Goal: Task Accomplishment & Management: Complete application form

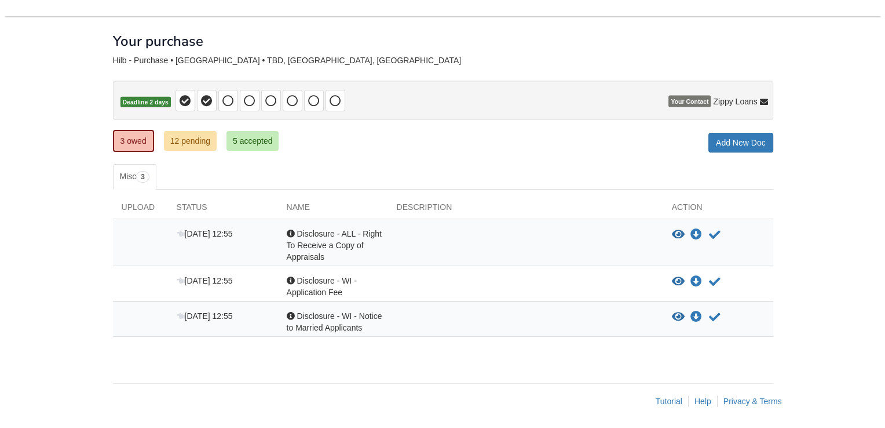
scroll to position [37, 0]
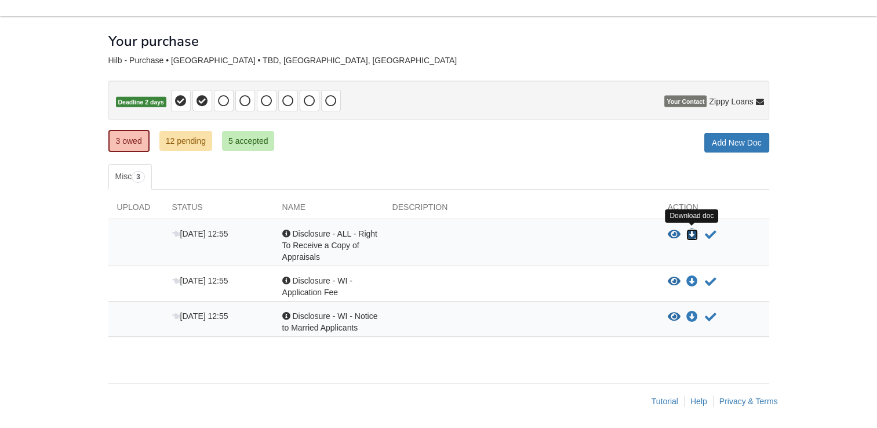
click at [688, 231] on icon "Download Disclosure - ALL - Right To Receive a Copy of Appraisals" at bounding box center [692, 235] width 12 height 12
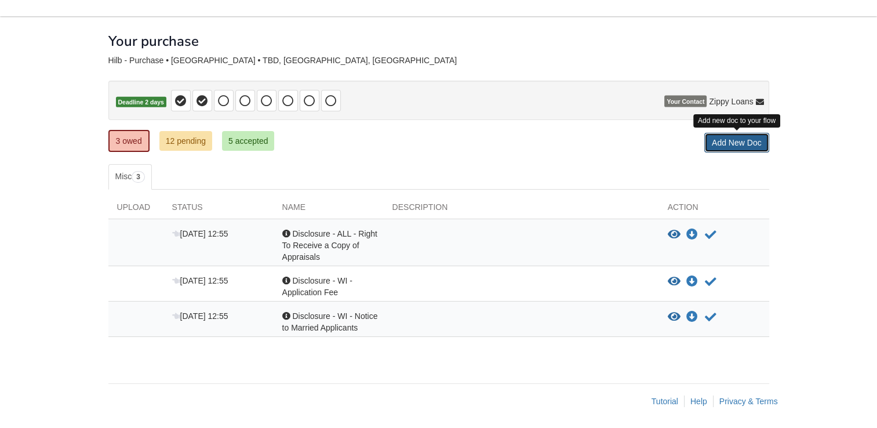
click at [731, 144] on link "Add New Doc" at bounding box center [736, 143] width 65 height 20
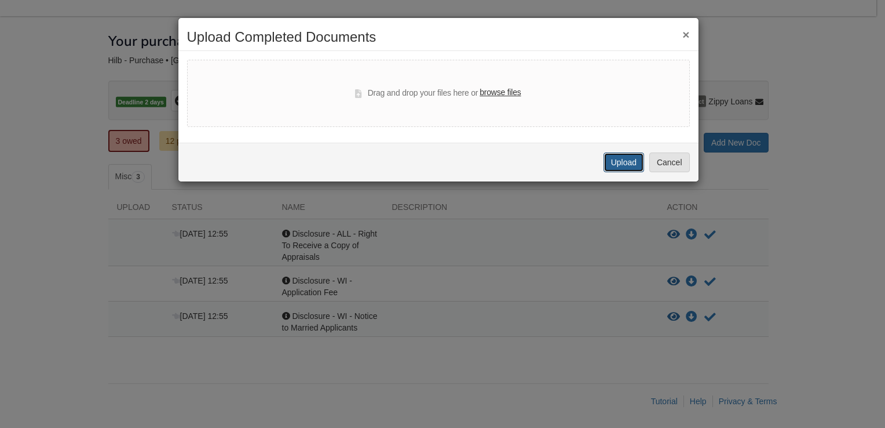
click at [606, 158] on button "Upload" at bounding box center [624, 162] width 41 height 20
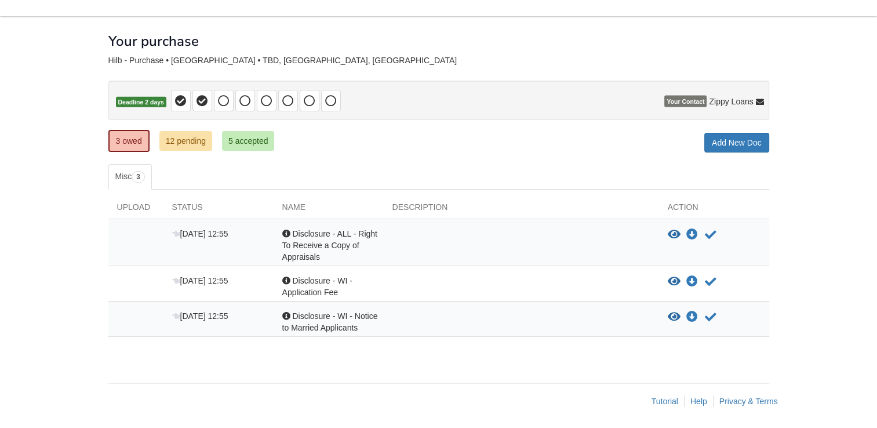
scroll to position [37, 0]
click at [174, 143] on link "12 pending" at bounding box center [185, 141] width 53 height 20
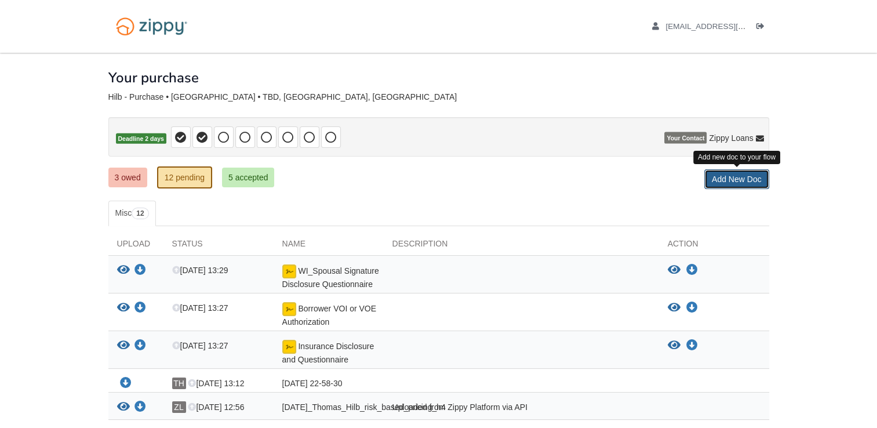
click at [735, 179] on link "Add New Doc" at bounding box center [736, 179] width 65 height 20
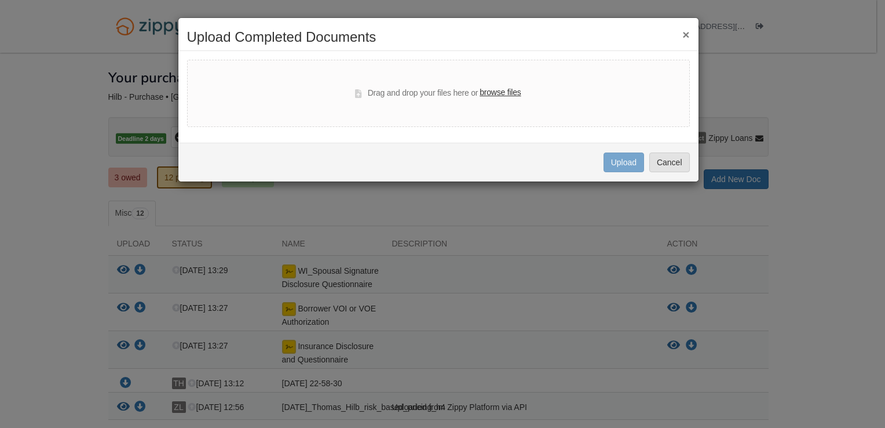
drag, startPoint x: 589, startPoint y: 163, endPoint x: 607, endPoint y: 152, distance: 20.8
click at [590, 162] on div "Uploading... Upload Cancel" at bounding box center [438, 162] width 520 height 39
click at [683, 34] on button "×" at bounding box center [686, 34] width 7 height 12
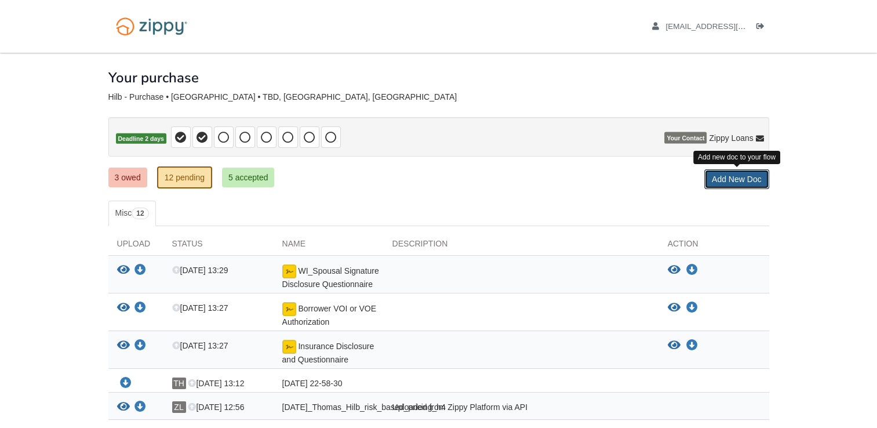
scroll to position [116, 0]
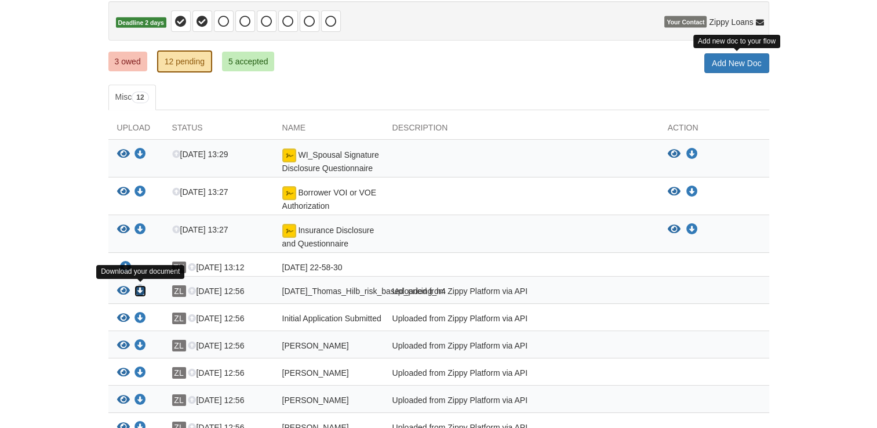
click at [139, 286] on icon "Download 09-23-2025_Thomas_Hilb_risk_based_pricing_h4" at bounding box center [140, 291] width 12 height 12
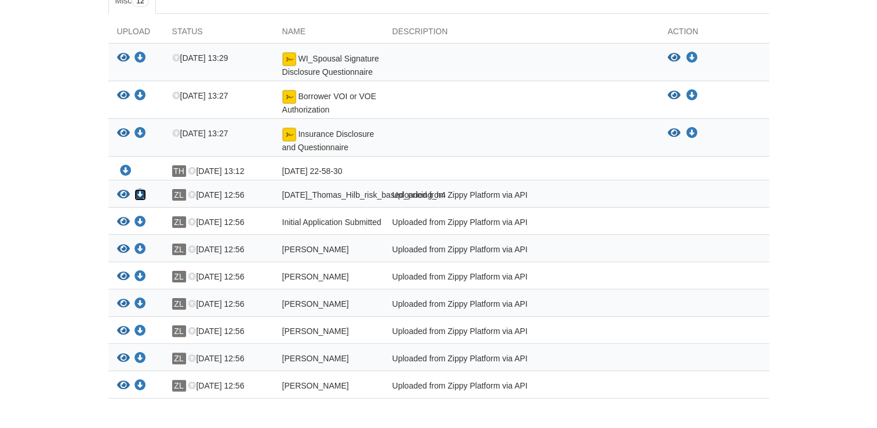
scroll to position [225, 0]
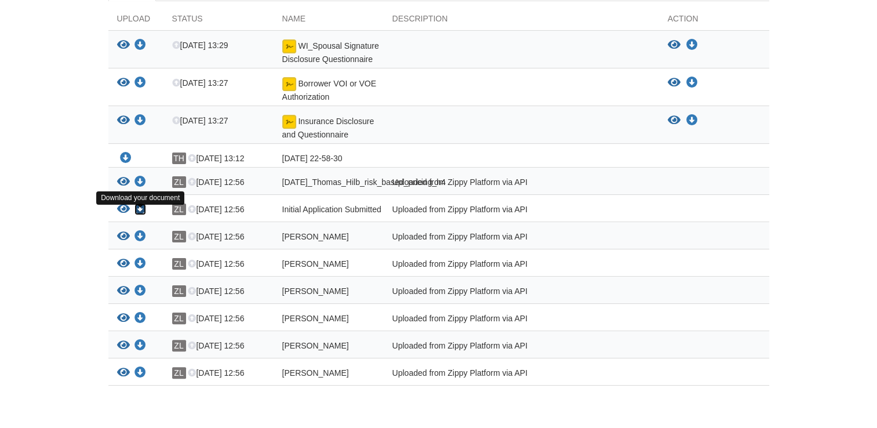
click at [140, 215] on icon "Download Initial Application Submitted" at bounding box center [140, 209] width 12 height 12
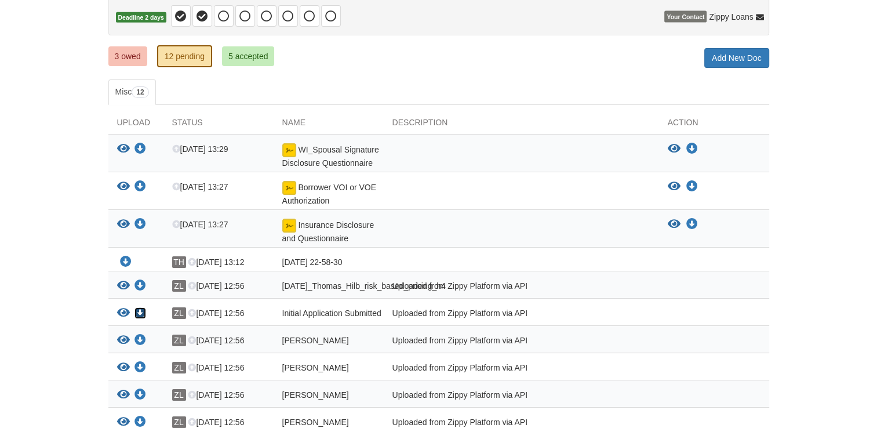
scroll to position [0, 0]
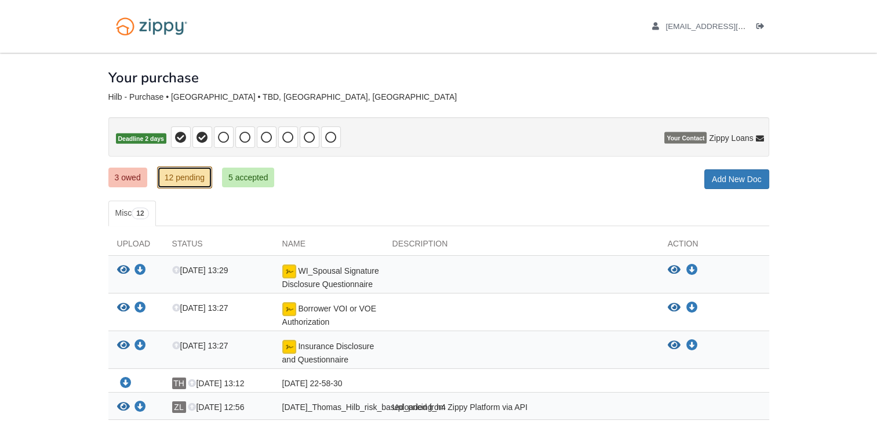
click at [173, 182] on link "12 pending" at bounding box center [184, 177] width 55 height 22
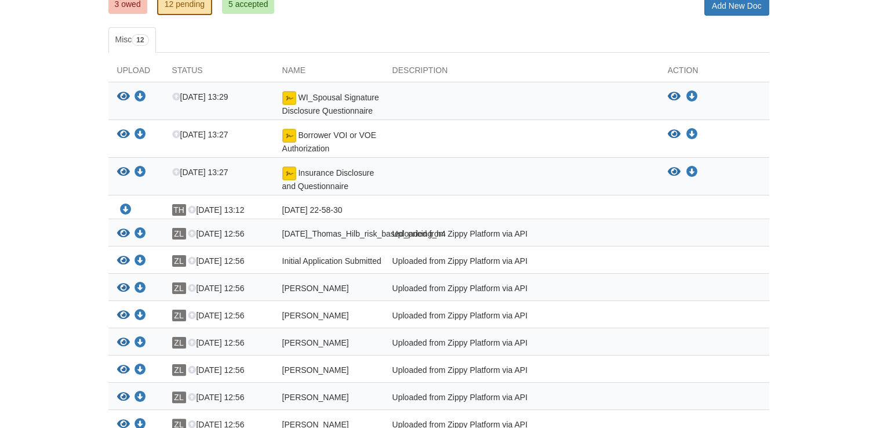
scroll to position [167, 0]
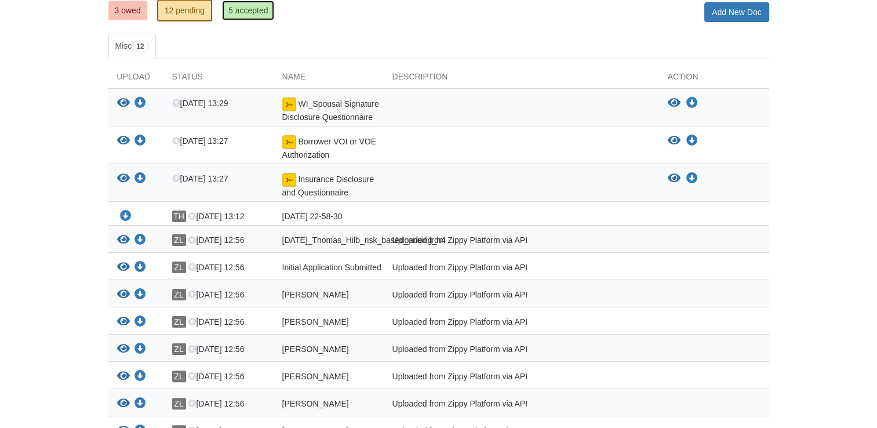
click at [236, 11] on link "5 accepted" at bounding box center [248, 11] width 53 height 20
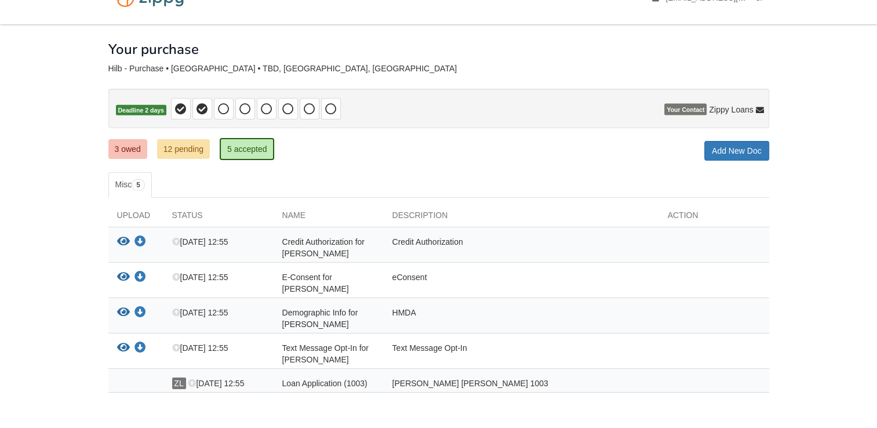
scroll to position [76, 0]
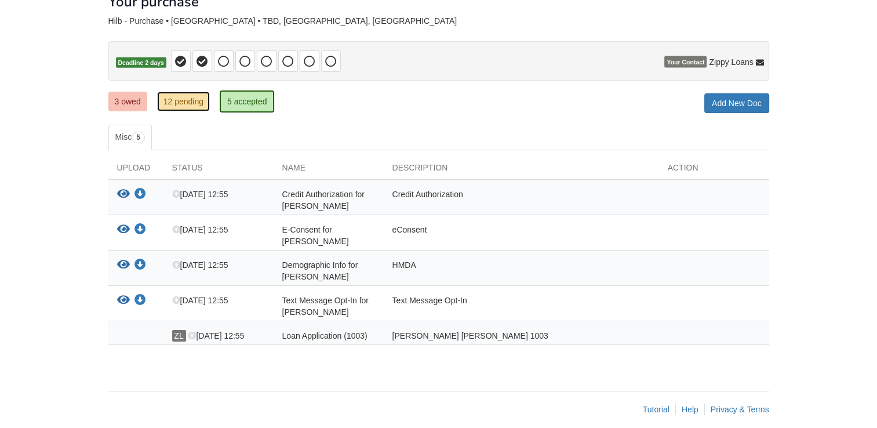
click at [188, 97] on link "12 pending" at bounding box center [183, 102] width 53 height 20
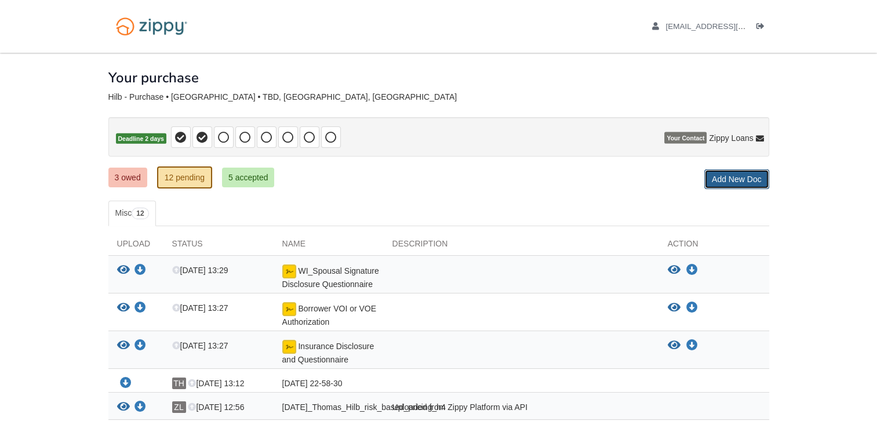
click at [724, 179] on link "Add New Doc" at bounding box center [736, 179] width 65 height 20
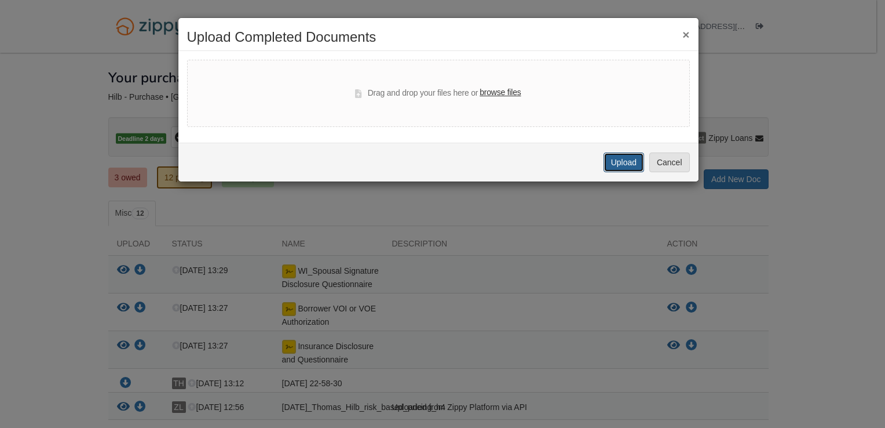
click at [625, 166] on button "Upload" at bounding box center [624, 162] width 41 height 20
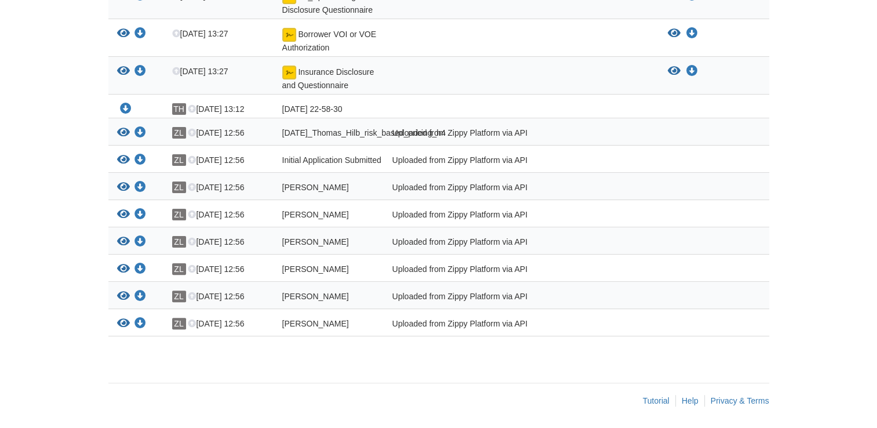
scroll to position [283, 0]
